Goal: Register for event/course

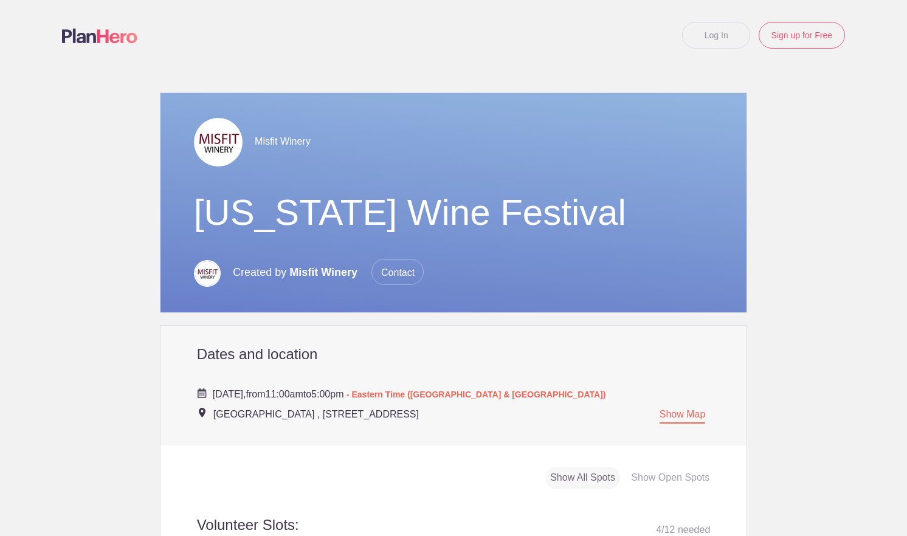
scroll to position [486, 0]
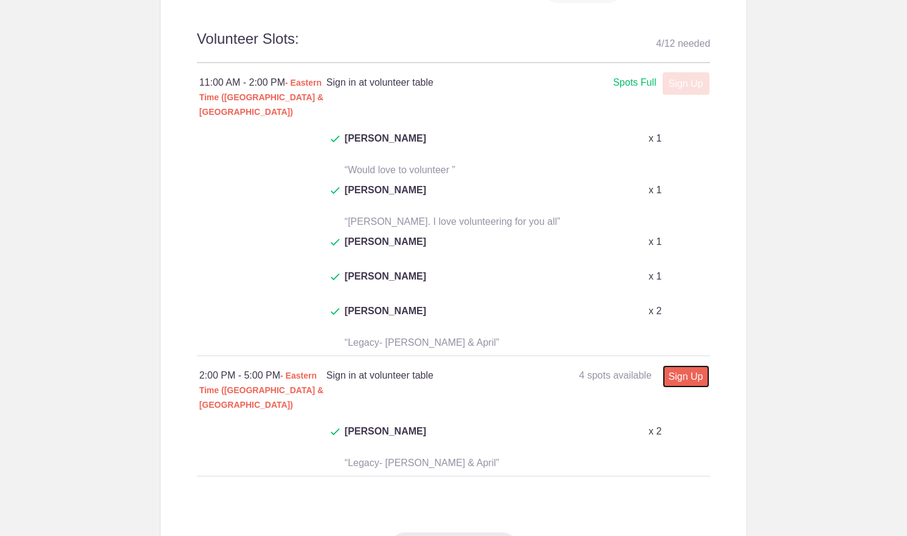
click at [683, 365] on link "Sign Up" at bounding box center [685, 376] width 47 height 22
type input "1"
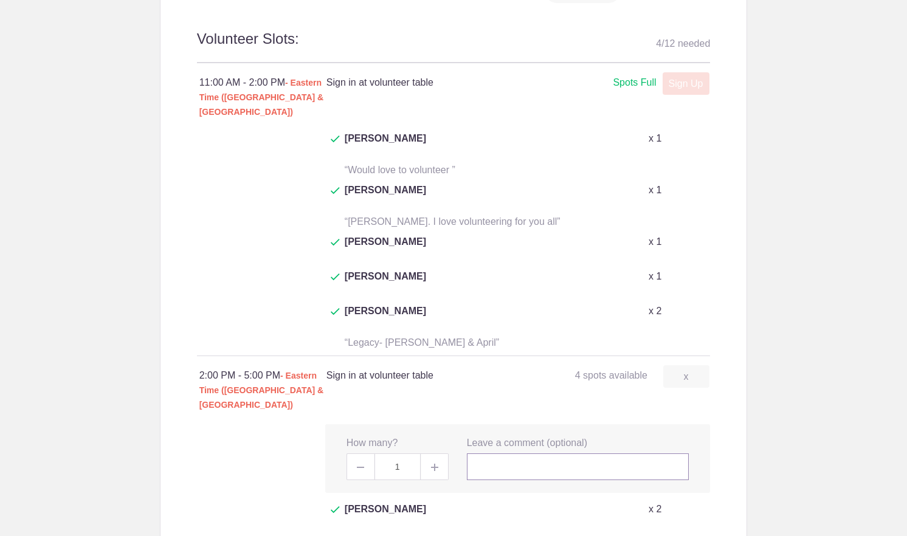
click at [473, 453] on input "text" at bounding box center [578, 466] width 222 height 27
type input "Legacy- Katie Jordan"
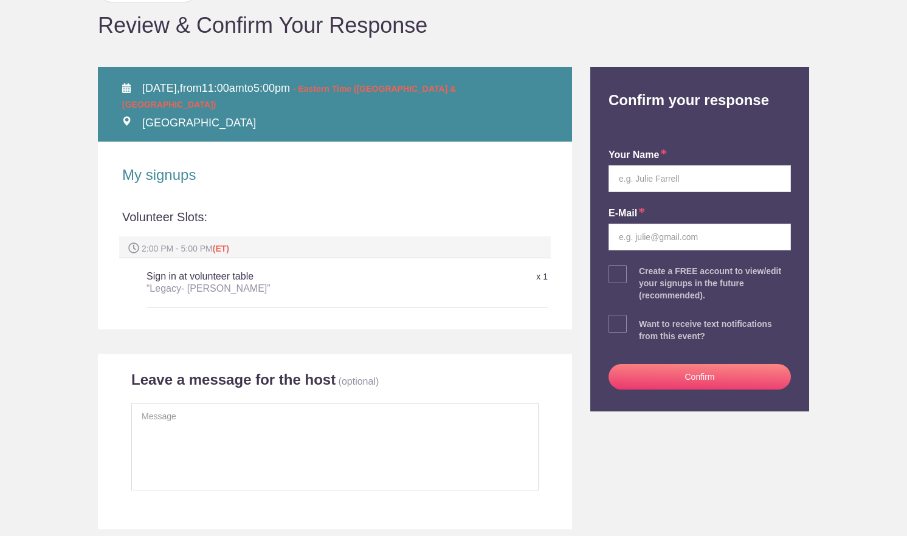
scroll to position [122, 0]
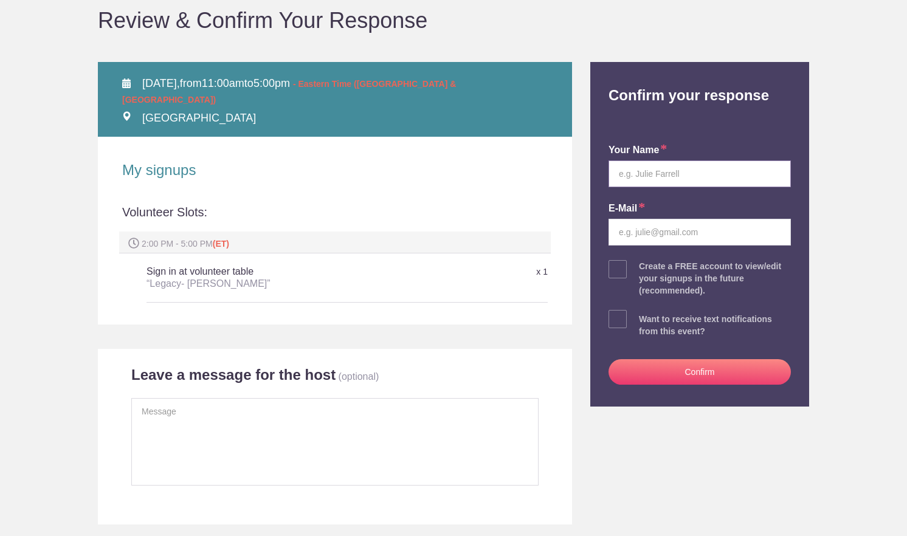
click at [647, 174] on input "text" at bounding box center [699, 173] width 182 height 27
drag, startPoint x: 757, startPoint y: 173, endPoint x: 610, endPoint y: 179, distance: 147.2
click at [610, 179] on input "b.ekhardt.tastingevents@gmail.com" at bounding box center [699, 173] width 182 height 27
type input "b.ekhardt.tastingevents@gmail.com"
paste input "b.ekhardt.tastingevents@gmail.com"
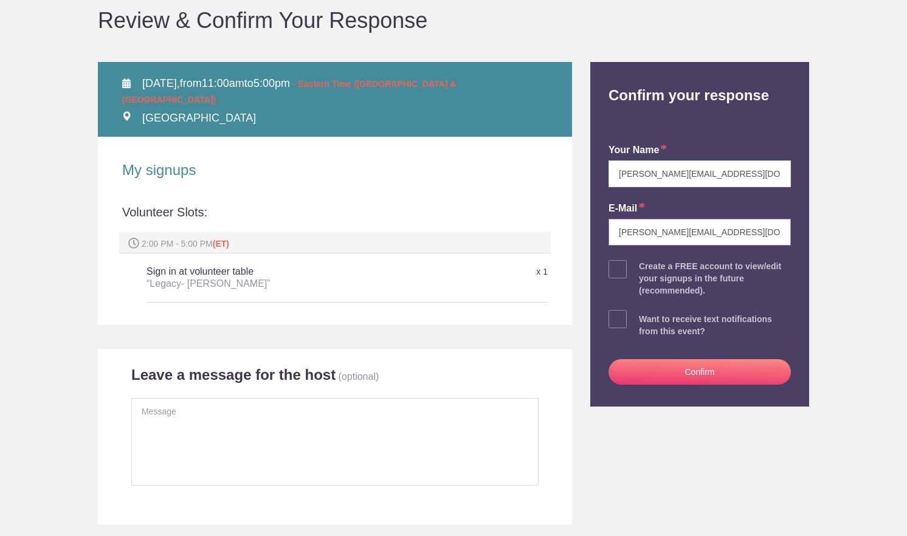
type input "b.ekhardt.tastingevents@gmail.com"
drag, startPoint x: 761, startPoint y: 174, endPoint x: 585, endPoint y: 174, distance: 175.6
click at [585, 174] on div "Back to Event Page Back to Event Page Review & Confirm Your Response SAT Septem…" at bounding box center [453, 236] width 729 height 575
type input "Brittany"
click at [704, 376] on button "Confirm" at bounding box center [699, 372] width 182 height 26
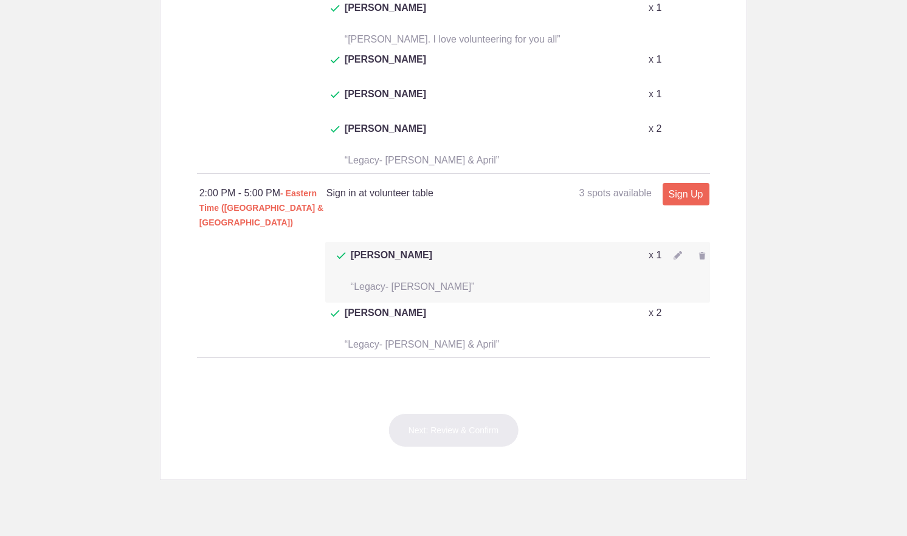
scroll to position [608, 0]
